Goal: Task Accomplishment & Management: Use online tool/utility

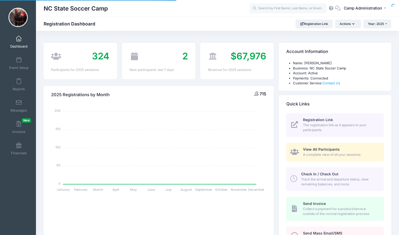
select select
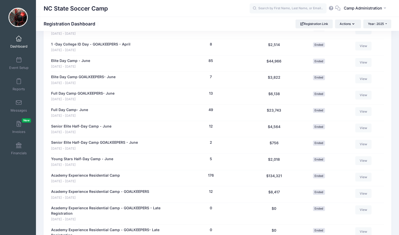
scroll to position [304, 0]
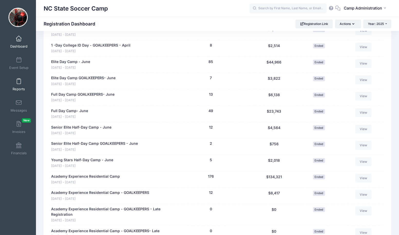
click at [19, 84] on span at bounding box center [19, 82] width 0 height 6
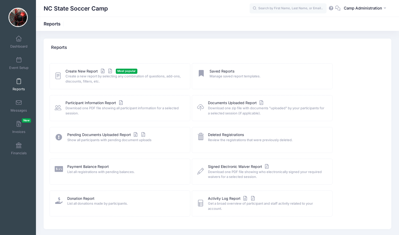
click at [129, 52] on div "Reports" at bounding box center [218, 48] width 348 height 18
click at [86, 71] on link "Create New Report" at bounding box center [90, 71] width 48 height 5
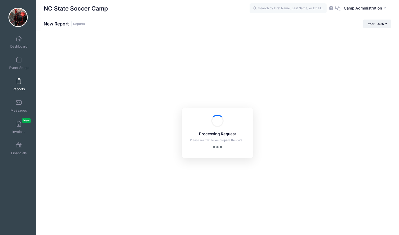
checkbox input "true"
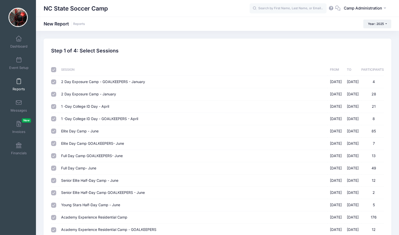
click at [54, 70] on input "checkbox" at bounding box center [53, 69] width 5 height 5
checkbox input "false"
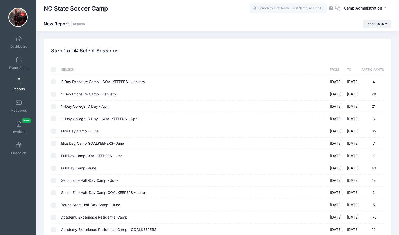
checkbox input "false"
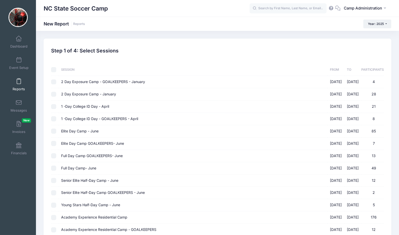
checkbox input "false"
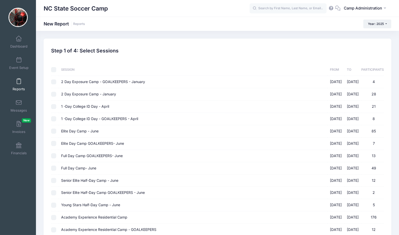
checkbox input "false"
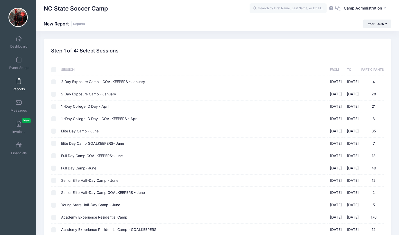
checkbox input "false"
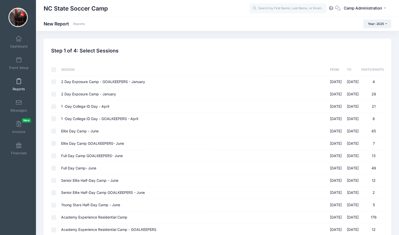
checkbox input "false"
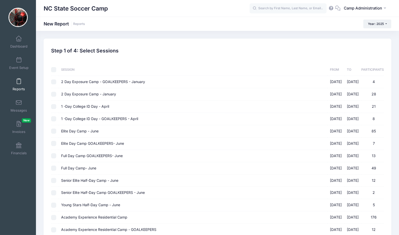
checkbox input "false"
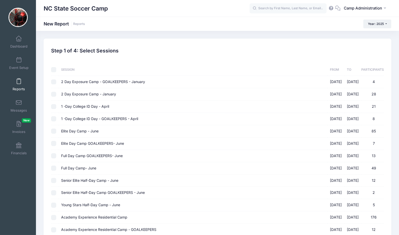
checkbox input "false"
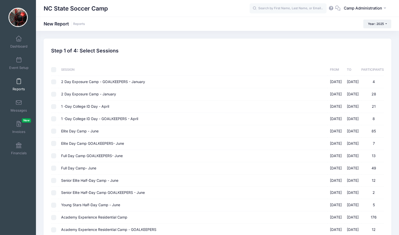
checkbox input "false"
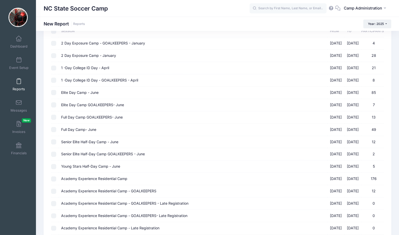
scroll to position [40, 0]
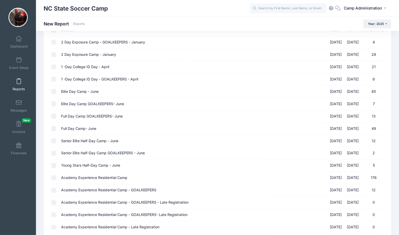
click at [54, 90] on input "Elite Day Camp - June [DATE] - [DATE] 85" at bounding box center [53, 91] width 5 height 5
checkbox input "true"
click at [54, 104] on input "Elite Day Camp GOALKEEPERS- June [DATE] - [DATE] 7" at bounding box center [53, 103] width 5 height 5
checkbox input "true"
click at [54, 116] on input "Full Day Camp GOALKEEPERS- June [DATE] - [DATE] 13" at bounding box center [53, 116] width 5 height 5
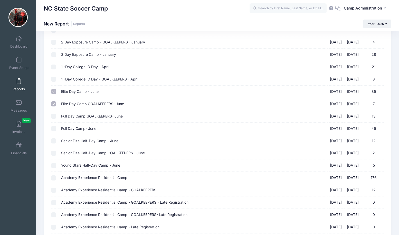
checkbox input "true"
click at [53, 127] on input "Full Day Camp- June [DATE] - [DATE] 49" at bounding box center [53, 128] width 5 height 5
checkbox input "true"
click at [54, 138] on input "Senior Elite Half-Day Camp - June [DATE] - [DATE] 12" at bounding box center [53, 140] width 5 height 5
checkbox input "true"
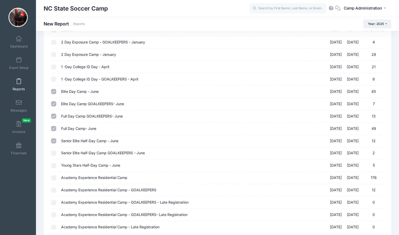
click at [54, 151] on input "Senior Elite Half-Day Camp GOALKEEPERS - June [DATE] - [DATE] 2" at bounding box center [53, 153] width 5 height 5
checkbox input "true"
click at [54, 163] on input "Young Stars Half-Day Camp - June [DATE] - [DATE] 5" at bounding box center [53, 165] width 5 height 5
checkbox input "true"
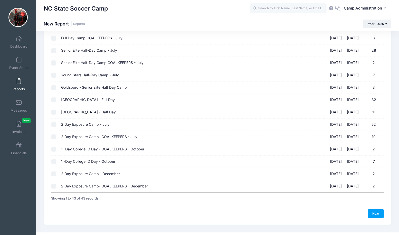
scroll to position [413, 0]
click at [375, 209] on link "Next" at bounding box center [376, 213] width 16 height 9
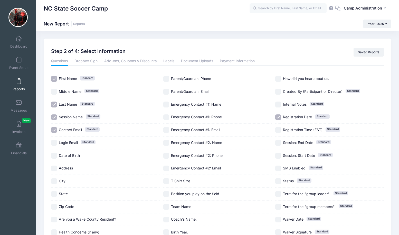
click at [71, 130] on span "Contact Email" at bounding box center [70, 129] width 23 height 4
checkbox input "false"
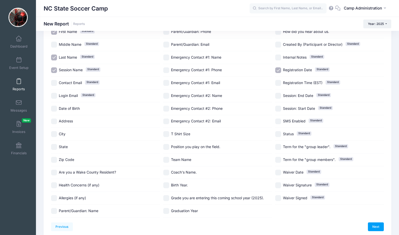
scroll to position [48, 0]
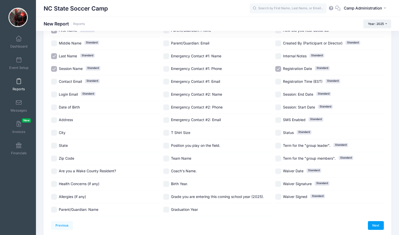
click at [189, 196] on span "Grade you are entering this coming school year (2025)." at bounding box center [217, 196] width 93 height 4
checkbox input "true"
click at [185, 207] on span "Graduation Year" at bounding box center [184, 209] width 27 height 5
checkbox input "true"
click at [179, 185] on span "Birth Year." at bounding box center [179, 183] width 17 height 4
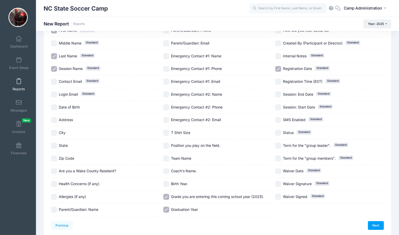
checkbox input "true"
click at [109, 171] on span "Are you a Wake County Resident?" at bounding box center [87, 171] width 57 height 4
checkbox input "true"
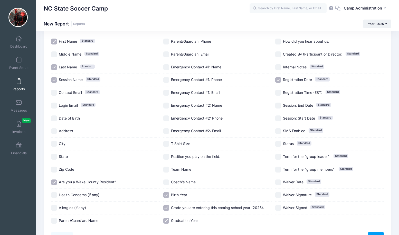
scroll to position [32, 0]
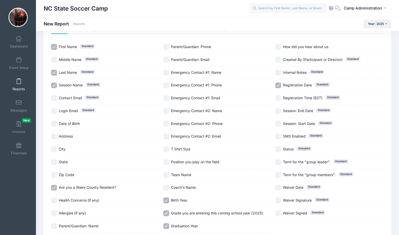
click at [305, 1] on div "NC State Soccer Camp CA" at bounding box center [217, 8] width 363 height 17
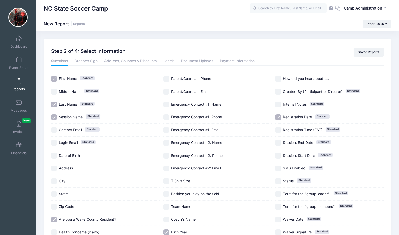
scroll to position [0, 0]
click at [227, 62] on link "Payment Information" at bounding box center [237, 61] width 35 height 9
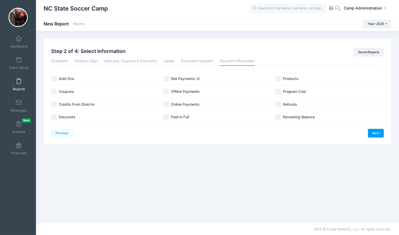
click at [285, 104] on span "Refunds" at bounding box center [290, 104] width 14 height 4
checkbox input "true"
click at [204, 61] on link "Document Uploads" at bounding box center [197, 61] width 32 height 9
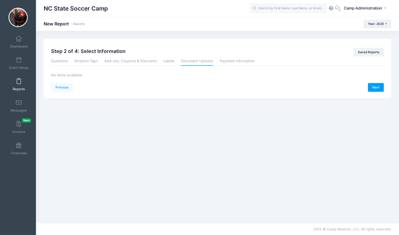
click at [160, 61] on li "Add-ons, Coupons & Discounts" at bounding box center [130, 61] width 59 height 9
click at [172, 61] on link "Labels" at bounding box center [168, 61] width 11 height 9
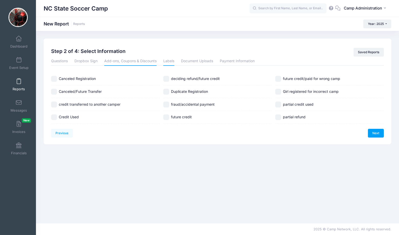
click at [141, 62] on link "Add-ons, Coupons & Discounts" at bounding box center [130, 61] width 52 height 9
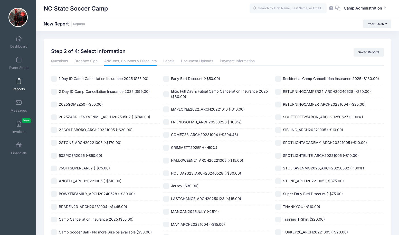
click at [327, 200] on div "Super Early Bird Discount (-$75.00)" at bounding box center [330, 194] width 109 height 13
checkbox input "true"
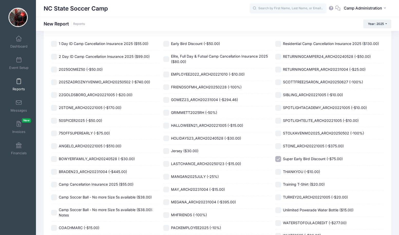
scroll to position [35, 0]
click at [199, 45] on span "Early Bird Discount (-$50.00)" at bounding box center [195, 43] width 49 height 4
checkbox input "true"
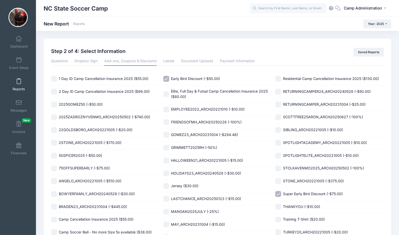
scroll to position [0, 0]
click at [91, 60] on link "Dropbox Sign" at bounding box center [86, 61] width 23 height 9
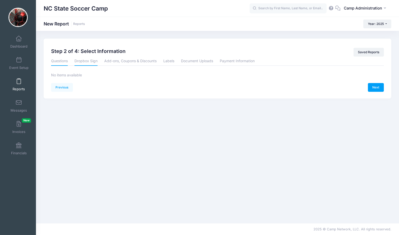
click at [65, 62] on link "Questions" at bounding box center [59, 61] width 17 height 9
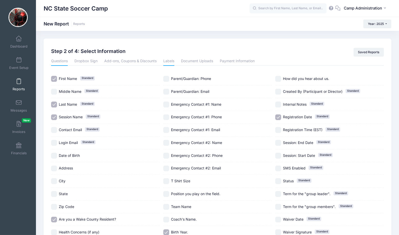
click at [175, 62] on link "Labels" at bounding box center [168, 61] width 11 height 9
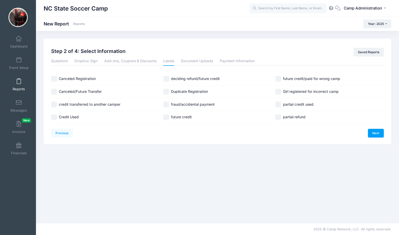
click at [196, 66] on div "Questions Dropbox Sign Add-ons, Coupons & Discounts Labels Document Uploads Pay…" at bounding box center [217, 90] width 333 height 67
click at [197, 59] on link "Document Uploads" at bounding box center [197, 61] width 32 height 9
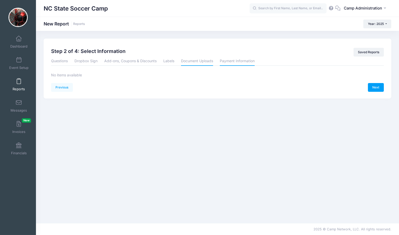
click at [238, 60] on link "Payment Information" at bounding box center [237, 61] width 35 height 9
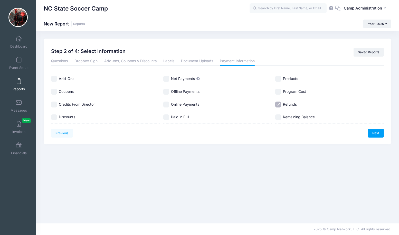
click at [186, 78] on span "Net Payments" at bounding box center [183, 78] width 24 height 4
checkbox input "true"
click at [72, 119] on label "Discounts" at bounding box center [105, 117] width 109 height 6
checkbox input "true"
click at [84, 107] on div "Credits From Director" at bounding box center [105, 104] width 109 height 13
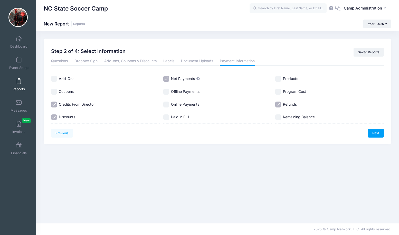
click at [92, 105] on span "Credits From Director" at bounding box center [77, 104] width 36 height 4
checkbox input "false"
click at [371, 134] on link "Next" at bounding box center [376, 133] width 16 height 9
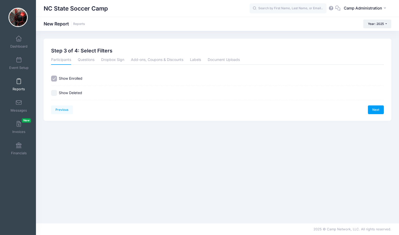
click at [81, 93] on label "Show Deleted" at bounding box center [70, 92] width 23 height 5
click at [57, 93] on input "Show Deleted" at bounding box center [54, 93] width 6 height 6
checkbox input "true"
click at [374, 111] on link "Next" at bounding box center [376, 109] width 16 height 9
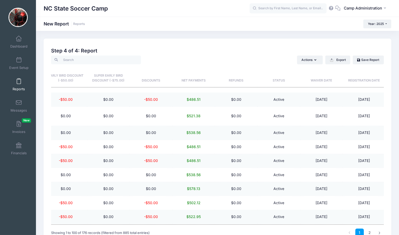
click at [240, 78] on th "Refunds" at bounding box center [236, 75] width 43 height 23
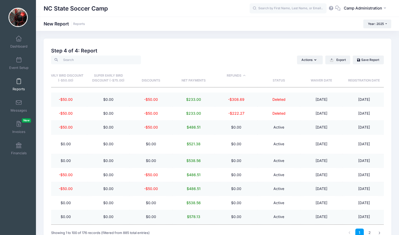
click at [239, 76] on th "Refunds" at bounding box center [236, 75] width 43 height 23
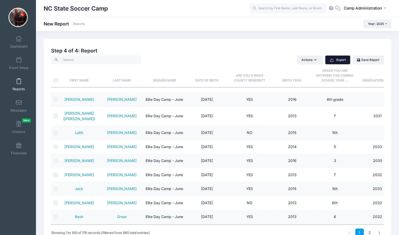
click at [340, 59] on button "Export" at bounding box center [338, 60] width 25 height 9
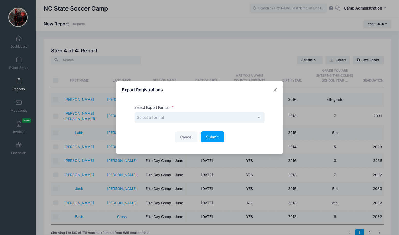
click at [193, 118] on span "Select a format" at bounding box center [200, 117] width 130 height 11
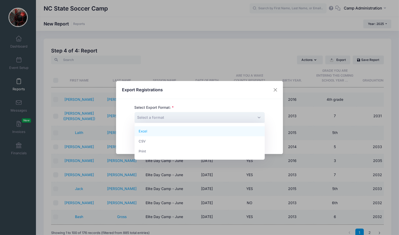
select select "excel"
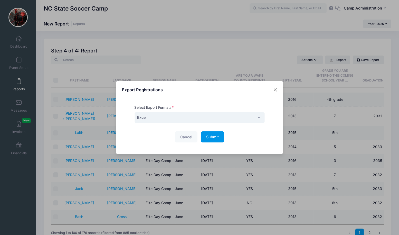
click at [211, 138] on span "Submit" at bounding box center [212, 137] width 13 height 4
